Goal: Task Accomplishment & Management: Use online tool/utility

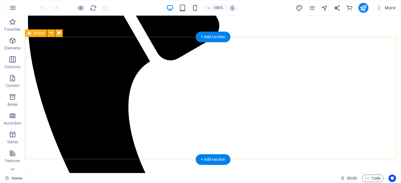
scroll to position [407, 0]
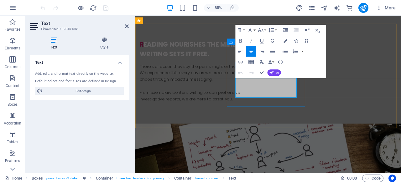
drag, startPoint x: 275, startPoint y: 102, endPoint x: 281, endPoint y: 103, distance: 6.0
click at [276, 70] on button "AI" at bounding box center [273, 73] width 13 height 6
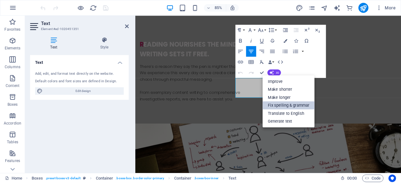
click at [287, 104] on link "Fix spelling & grammar" at bounding box center [289, 105] width 52 height 8
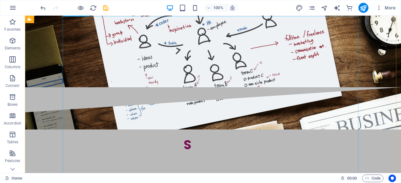
scroll to position [595, 0]
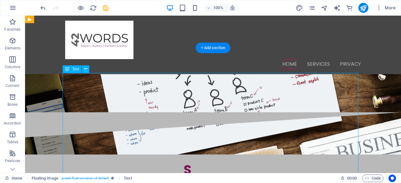
scroll to position [501, 0]
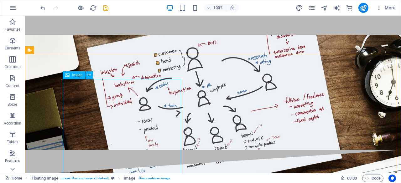
click at [80, 76] on span "Image" at bounding box center [77, 75] width 10 height 4
click at [88, 77] on icon at bounding box center [88, 75] width 3 height 7
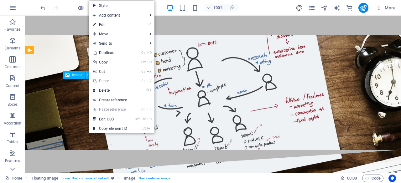
click at [88, 77] on icon at bounding box center [88, 75] width 3 height 7
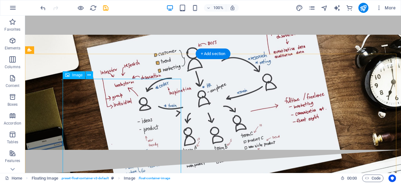
select select "%"
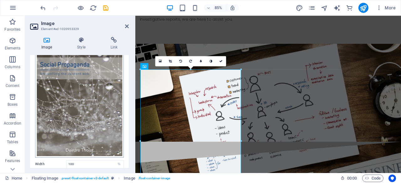
scroll to position [94, 0]
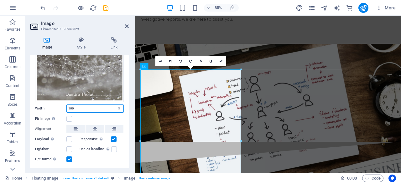
click at [88, 105] on input "100" at bounding box center [95, 109] width 57 height 8
type input "1"
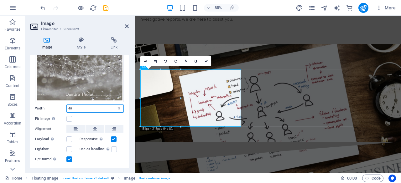
click at [86, 106] on input "40" at bounding box center [95, 109] width 57 height 8
type input "4"
type input "50"
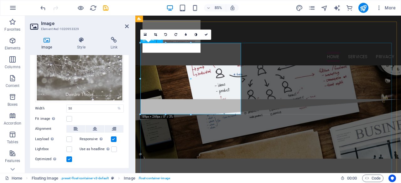
scroll to position [532, 0]
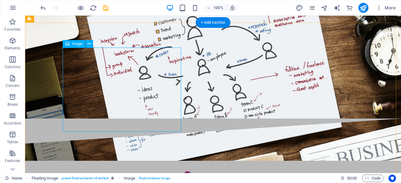
select select "%"
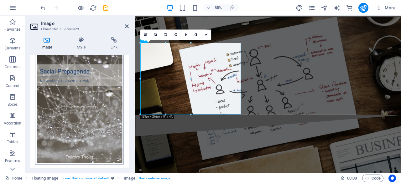
scroll to position [107, 0]
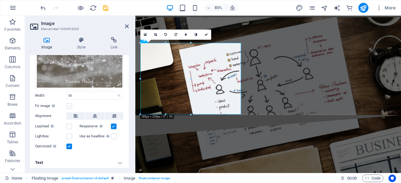
click at [71, 104] on label at bounding box center [69, 106] width 6 height 6
click at [0, 0] on input "Fit image Automatically fit image to a fixed width and height" at bounding box center [0, 0] width 0 height 0
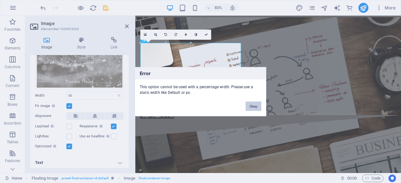
click at [253, 107] on button "Okay" at bounding box center [254, 105] width 16 height 9
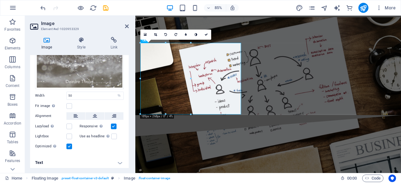
click at [108, 106] on div "Fit image Automatically fit image to a fixed width and height" at bounding box center [79, 106] width 89 height 8
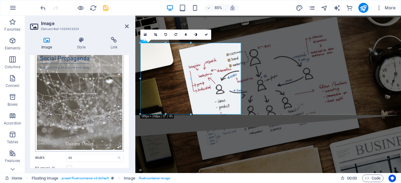
scroll to position [0, 0]
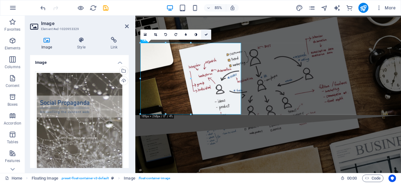
click at [206, 34] on icon at bounding box center [206, 34] width 3 height 3
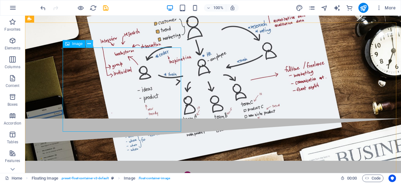
click at [88, 44] on icon at bounding box center [88, 44] width 3 height 7
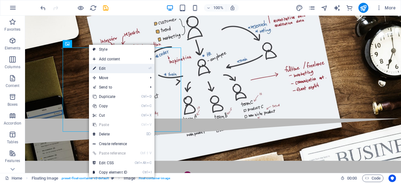
click at [109, 68] on link "⏎ Edit" at bounding box center [110, 68] width 42 height 9
select select "%"
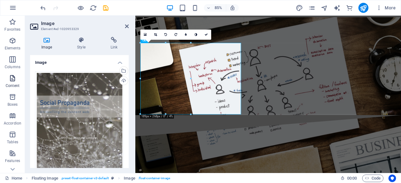
click at [8, 80] on span "Content" at bounding box center [12, 82] width 25 height 15
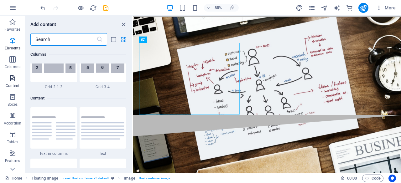
scroll to position [1096, 0]
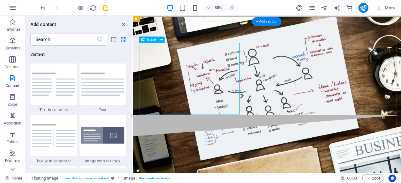
click at [162, 41] on icon at bounding box center [161, 40] width 3 height 6
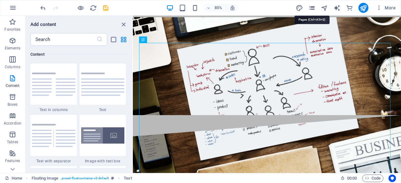
click at [312, 5] on icon "pages" at bounding box center [311, 7] width 7 height 7
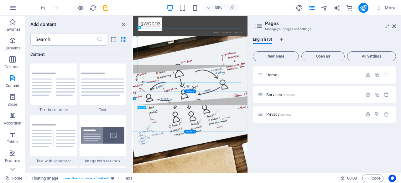
scroll to position [746, 0]
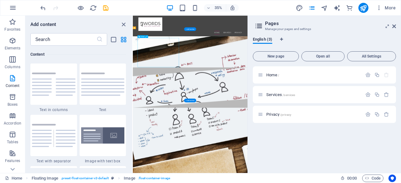
select select "%"
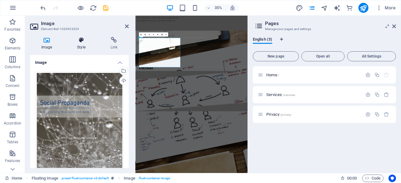
click at [76, 44] on h4 "Style" at bounding box center [82, 43] width 33 height 13
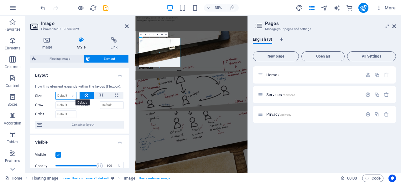
click at [72, 97] on select "Default auto px % 1/1 1/2 1/3 1/4 1/5 1/6 1/7 1/8 1/9 1/10" at bounding box center [66, 96] width 20 height 8
click at [56, 92] on select "Default auto px % 1/1 1/2 1/3 1/4 1/5 1/6 1/7 1/8 1/9 1/10" at bounding box center [66, 96] width 20 height 8
select select "DISABLED_OPTION_VALUE"
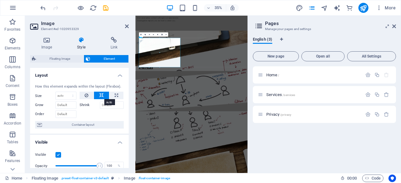
click at [98, 96] on button at bounding box center [101, 96] width 15 height 8
click at [111, 97] on button at bounding box center [116, 96] width 14 height 8
type input "100"
select select "%"
click at [103, 96] on button at bounding box center [101, 96] width 15 height 8
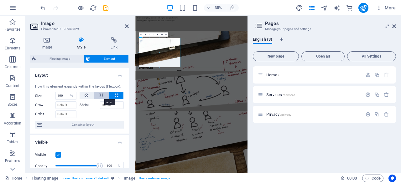
select select "DISABLED_OPTION_VALUE"
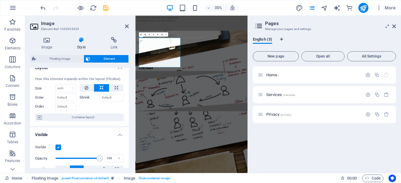
scroll to position [0, 0]
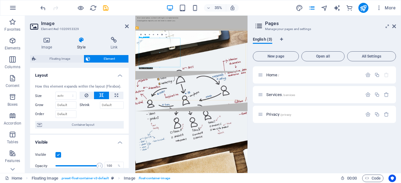
click at [141, 35] on link at bounding box center [141, 34] width 4 height 4
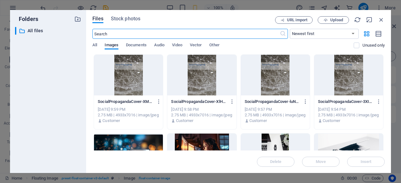
scroll to position [977, 0]
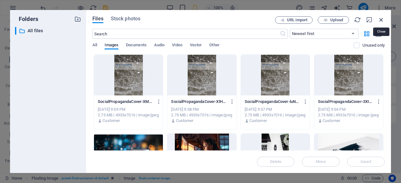
click at [380, 21] on icon "button" at bounding box center [381, 19] width 7 height 7
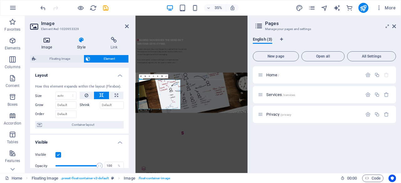
click at [48, 44] on h4 "Image" at bounding box center [48, 43] width 36 height 13
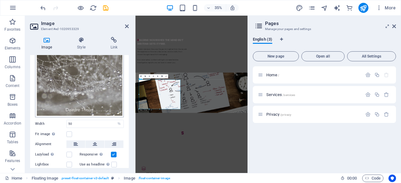
scroll to position [107, 0]
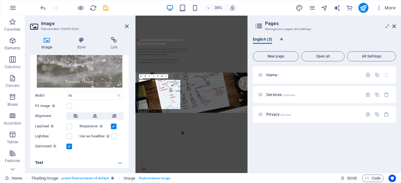
click at [117, 160] on h4 "Text" at bounding box center [79, 162] width 99 height 15
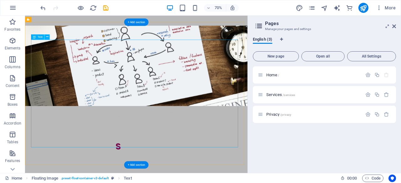
scroll to position [558, 0]
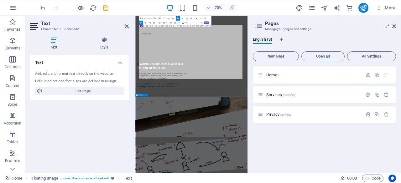
scroll to position [783, 0]
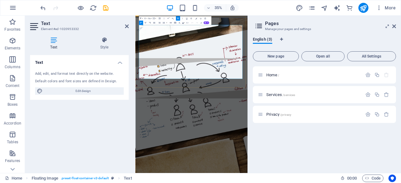
drag, startPoint x: 312, startPoint y: 174, endPoint x: 269, endPoint y: 93, distance: 90.9
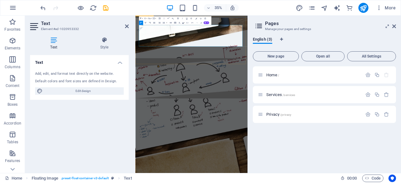
drag, startPoint x: 317, startPoint y: 123, endPoint x: 382, endPoint y: 72, distance: 83.0
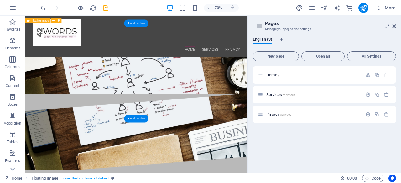
scroll to position [526, 0]
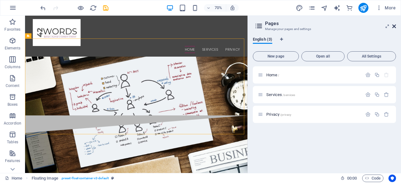
click at [396, 25] on icon at bounding box center [394, 26] width 4 height 5
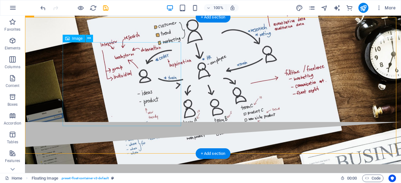
scroll to position [538, 0]
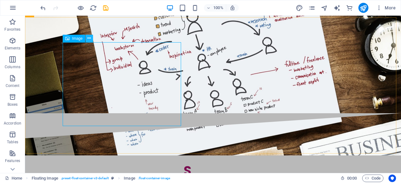
click at [90, 40] on icon at bounding box center [88, 38] width 3 height 7
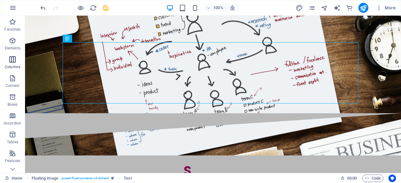
click at [11, 65] on p "Columns" at bounding box center [13, 67] width 16 height 5
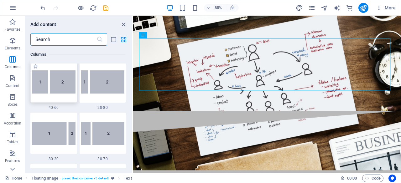
scroll to position [467, 0]
click at [102, 83] on img at bounding box center [103, 81] width 44 height 23
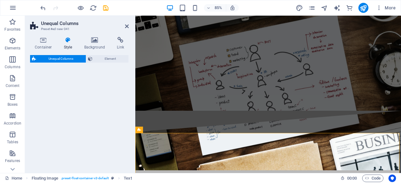
select select "%"
select select "rem"
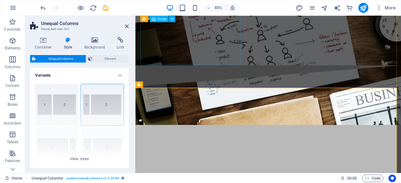
scroll to position [600, 0]
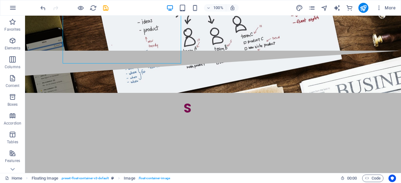
drag, startPoint x: 173, startPoint y: 53, endPoint x: 95, endPoint y: 145, distance: 120.9
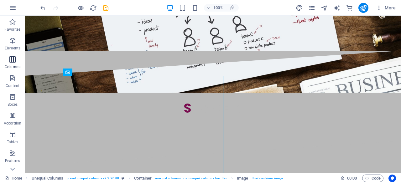
click at [11, 61] on icon "button" at bounding box center [13, 60] width 8 height 8
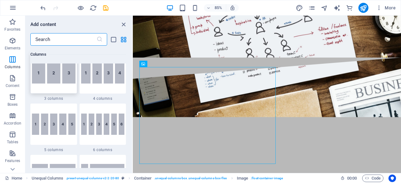
scroll to position [435, 0]
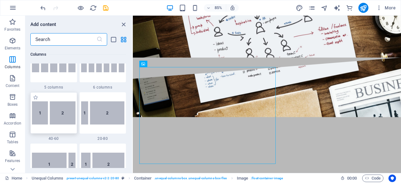
click at [54, 114] on img at bounding box center [54, 112] width 44 height 23
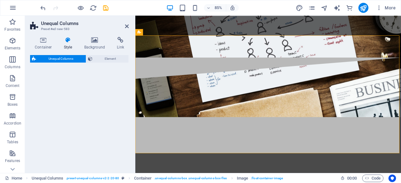
select select "%"
select select "rem"
select select "preset-unequal-columns-v2-1-40-60"
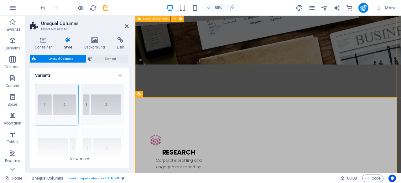
scroll to position [714, 0]
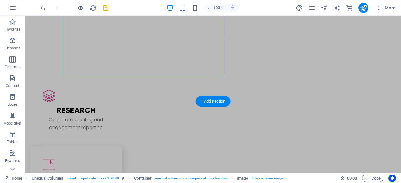
drag, startPoint x: 55, startPoint y: 45, endPoint x: 142, endPoint y: 144, distance: 132.3
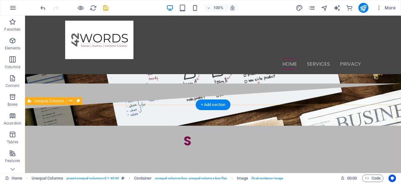
scroll to position [464, 0]
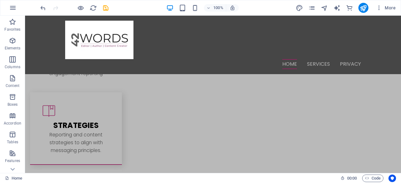
scroll to position [731, 0]
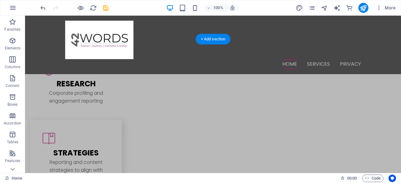
drag, startPoint x: 194, startPoint y: 117, endPoint x: 239, endPoint y: 92, distance: 51.0
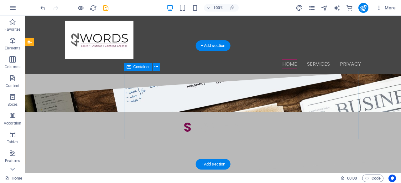
scroll to position [541, 0]
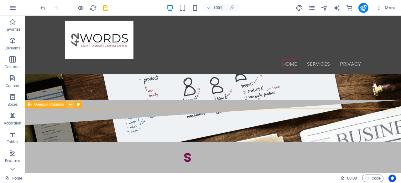
click at [70, 107] on icon at bounding box center [70, 104] width 3 height 7
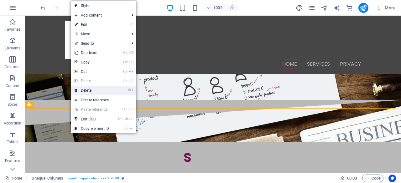
click at [91, 89] on link "⌦ Delete" at bounding box center [92, 90] width 42 height 9
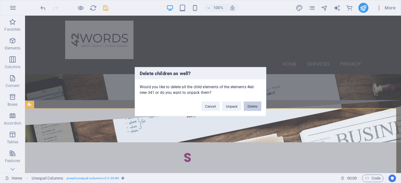
click at [251, 110] on button "Delete" at bounding box center [253, 105] width 18 height 9
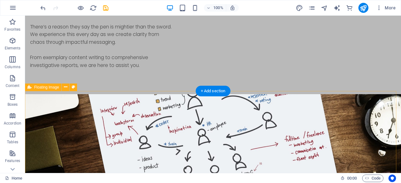
scroll to position [478, 0]
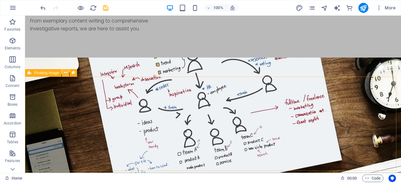
click at [66, 72] on icon at bounding box center [65, 73] width 3 height 7
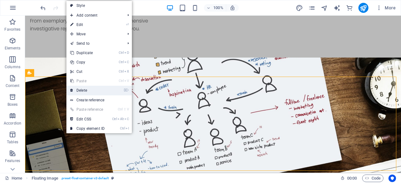
click at [93, 88] on link "⌦ Delete" at bounding box center [87, 90] width 42 height 9
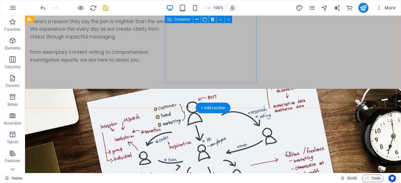
scroll to position [541, 0]
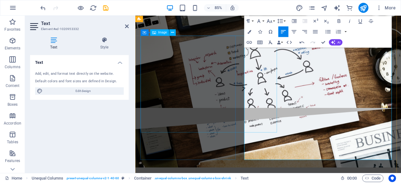
drag, startPoint x: 289, startPoint y: 166, endPoint x: 422, endPoint y: 44, distance: 180.0
click at [263, 19] on button "Font Family" at bounding box center [260, 21] width 10 height 11
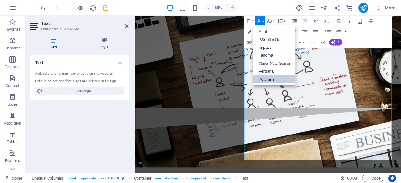
click at [276, 77] on link "Poppins" at bounding box center [274, 79] width 42 height 8
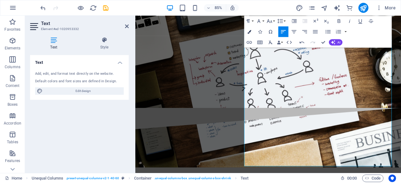
click at [250, 33] on icon "button" at bounding box center [249, 32] width 4 height 4
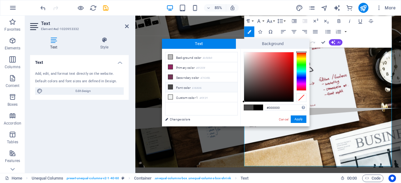
click at [184, 85] on li "Font color #464646" at bounding box center [201, 87] width 72 height 10
type input "#464646"
click at [298, 117] on button "Apply" at bounding box center [299, 120] width 16 height 8
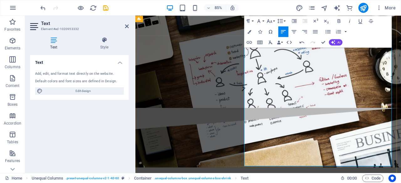
drag, startPoint x: 339, startPoint y: 144, endPoint x: 355, endPoint y: 141, distance: 16.2
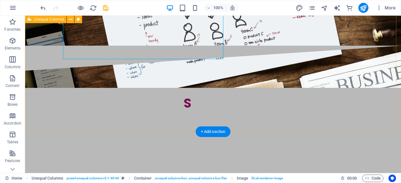
scroll to position [635, 0]
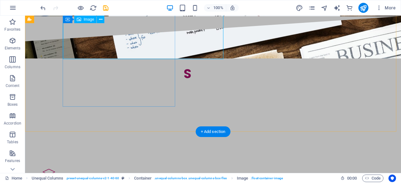
select select "%"
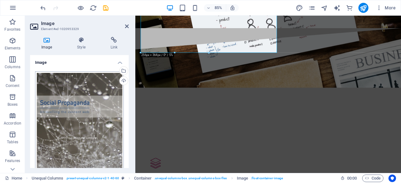
scroll to position [94, 0]
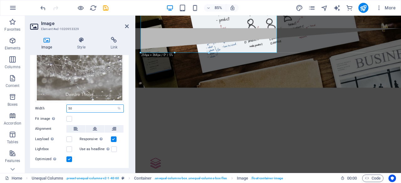
click at [80, 106] on input "50" at bounding box center [95, 109] width 57 height 8
type input "5"
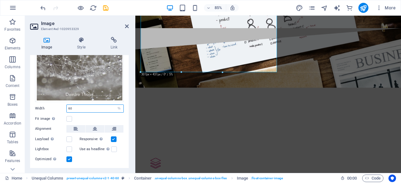
click at [75, 107] on input "60" at bounding box center [95, 109] width 57 height 8
type input "70"
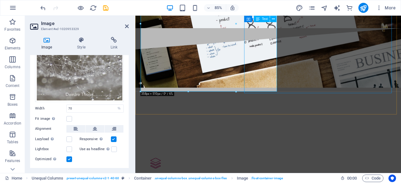
drag, startPoint x: 323, startPoint y: 95, endPoint x: 424, endPoint y: 79, distance: 102.7
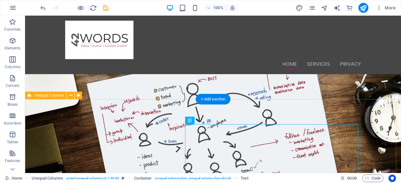
scroll to position [447, 0]
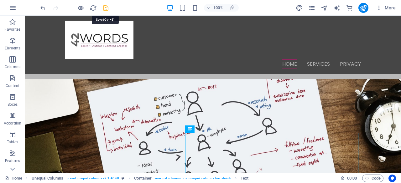
click at [107, 7] on icon "save" at bounding box center [105, 7] width 7 height 7
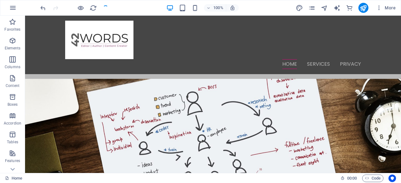
checkbox input "false"
click at [361, 6] on icon "publish" at bounding box center [363, 7] width 7 height 7
